Goal: Task Accomplishment & Management: Manage account settings

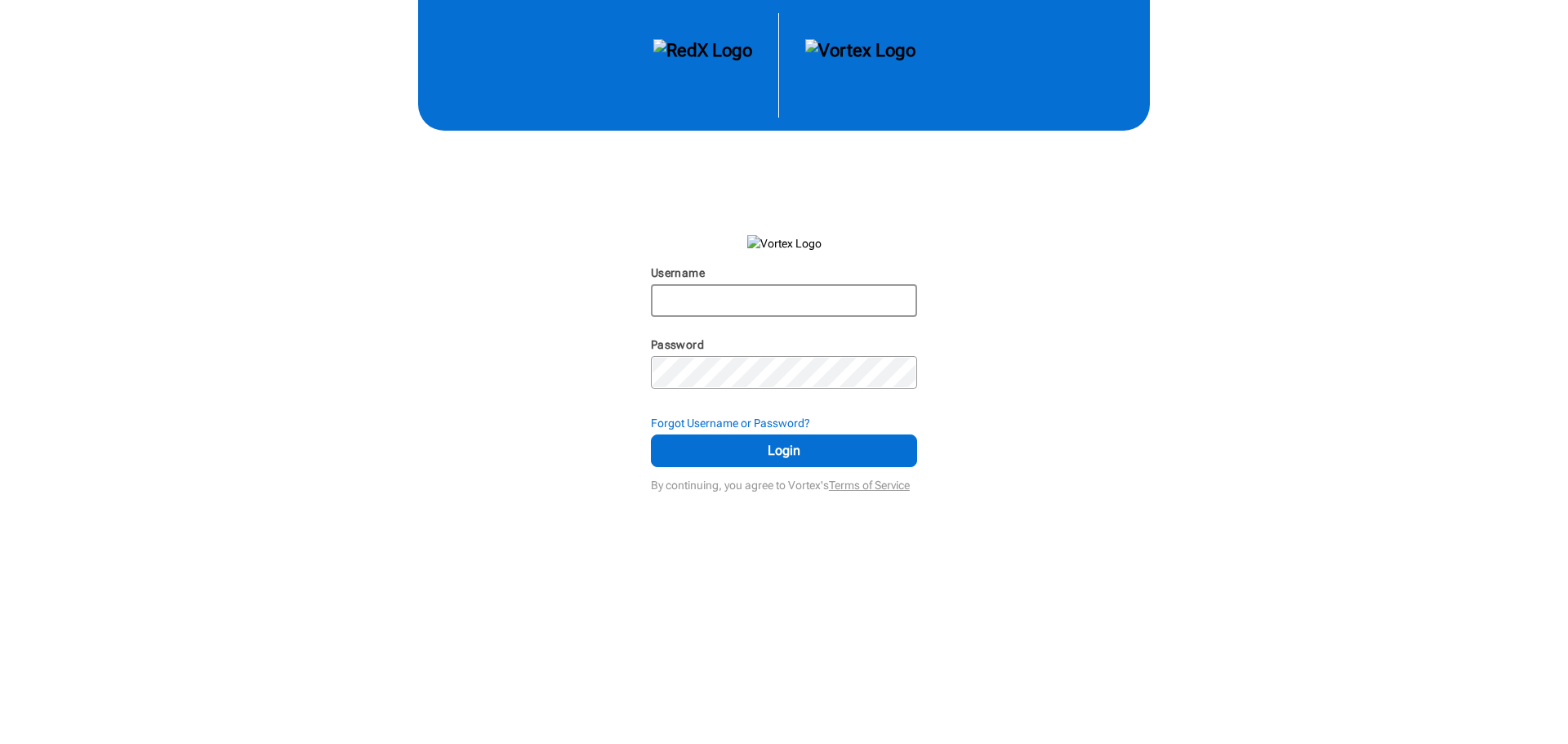
click at [749, 294] on input "Username" at bounding box center [784, 300] width 263 height 29
type input "[EMAIL_ADDRESS][DOMAIN_NAME]"
click at [739, 447] on span "Login" at bounding box center [784, 450] width 225 height 19
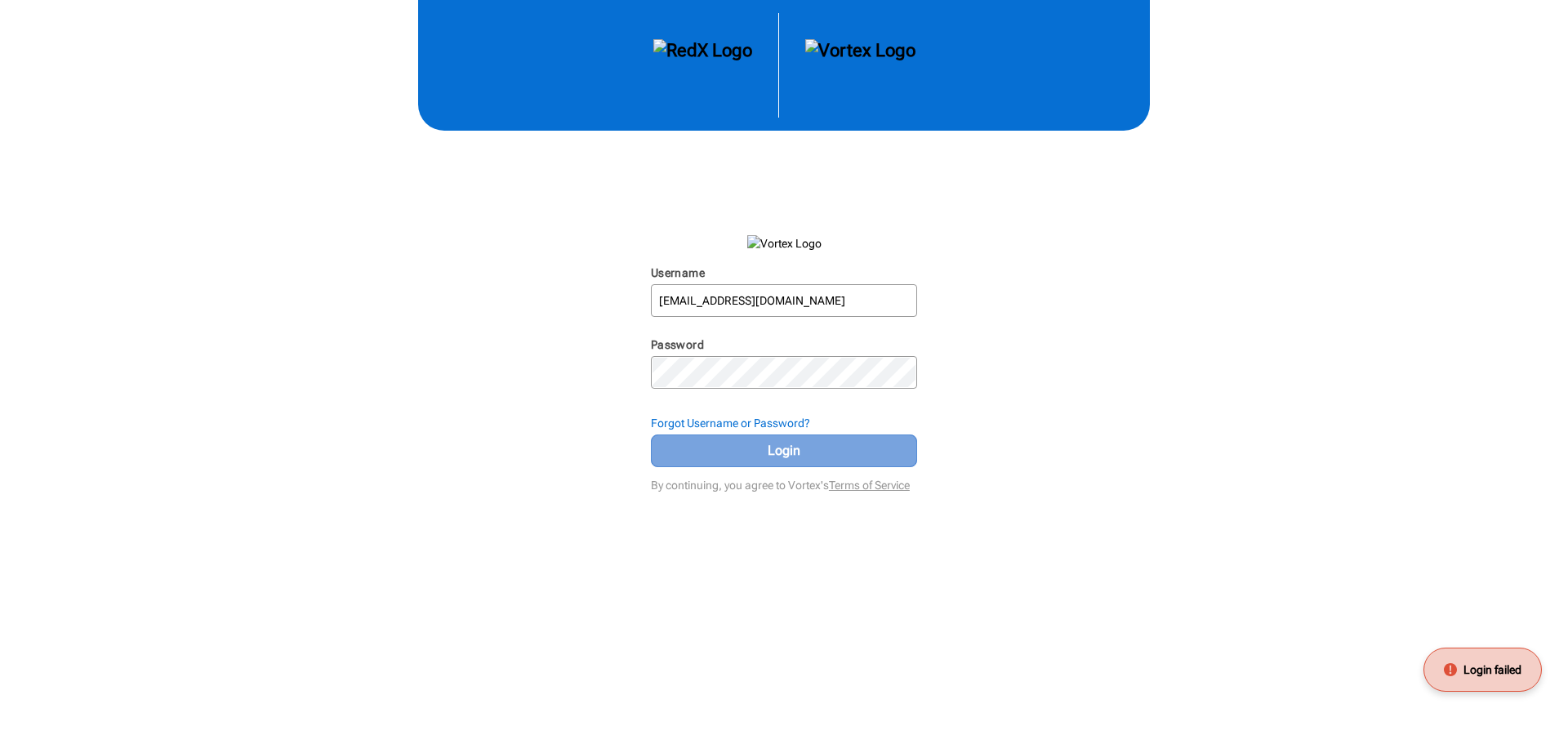
click at [815, 456] on span "Login" at bounding box center [784, 450] width 225 height 19
click at [773, 449] on span "Login" at bounding box center [784, 450] width 225 height 19
click at [790, 457] on span "Login" at bounding box center [784, 450] width 225 height 19
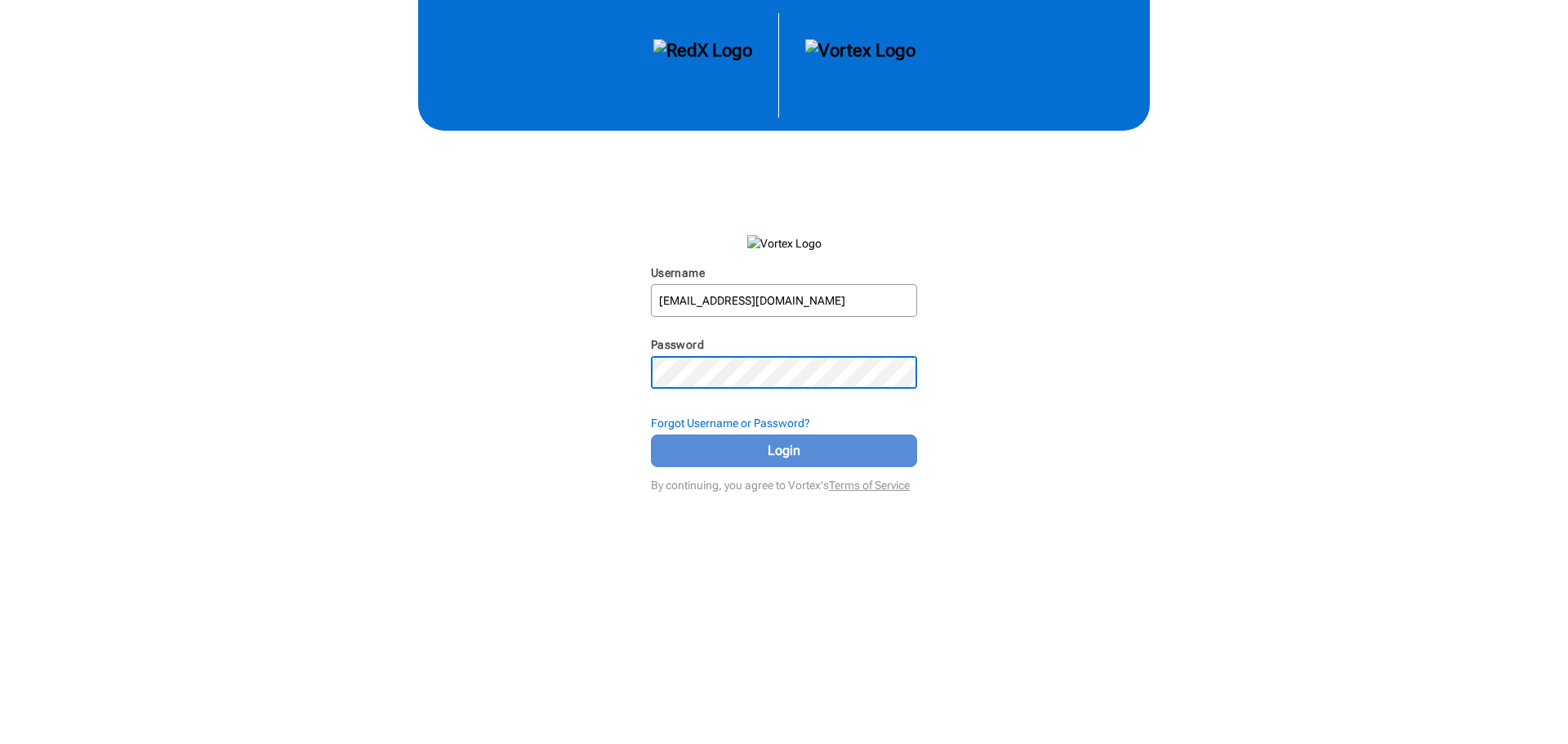
click at [759, 446] on span "Login" at bounding box center [784, 450] width 225 height 19
click at [625, 367] on div "Username [EMAIL_ADDRESS][DOMAIN_NAME] N/A Password N/A Forgot Username or Passw…" at bounding box center [784, 248] width 1568 height 497
click at [662, 448] on button "Login" at bounding box center [784, 450] width 266 height 33
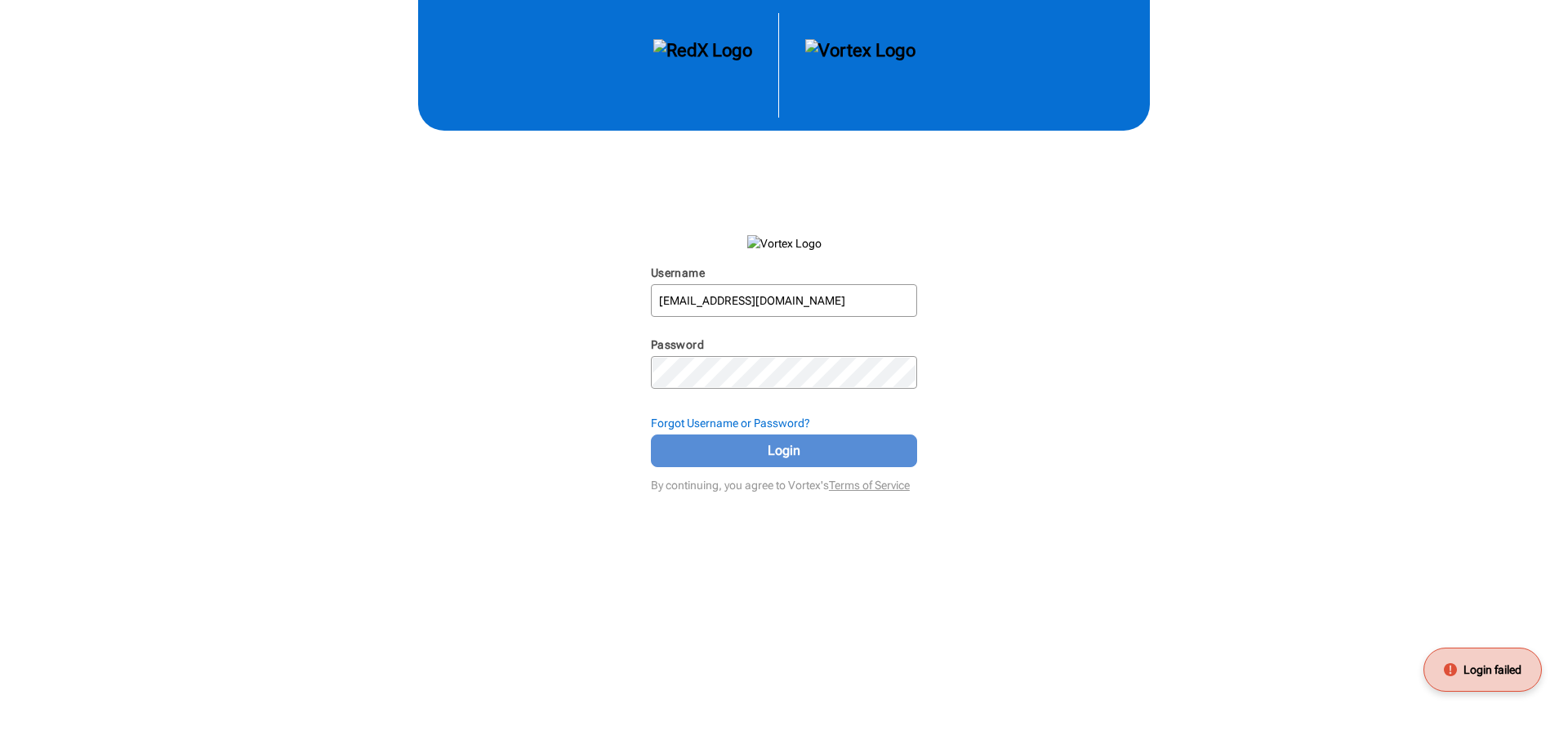
click at [763, 456] on span "Login" at bounding box center [784, 450] width 225 height 19
